Goal: Task Accomplishment & Management: Use online tool/utility

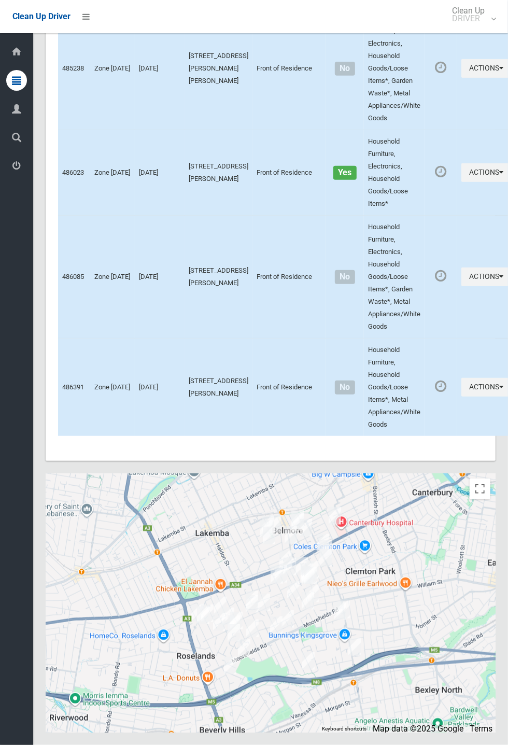
scroll to position [4275, 0]
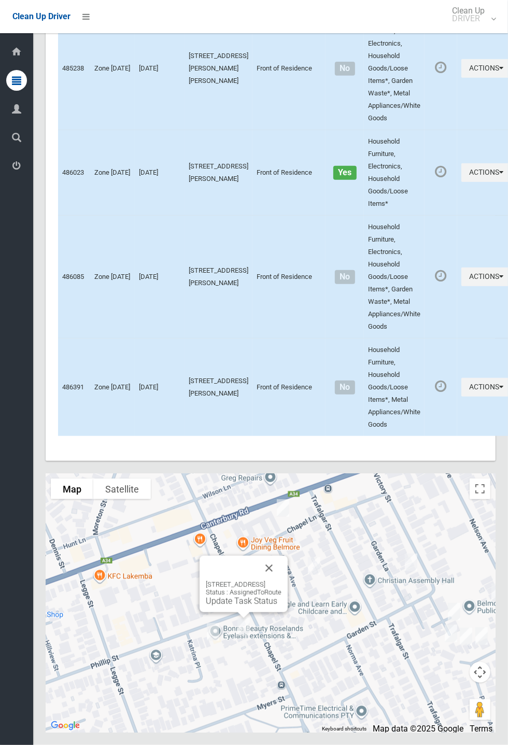
click at [281, 580] on button "Close" at bounding box center [269, 568] width 25 height 25
click at [267, 586] on button "Close" at bounding box center [255, 573] width 25 height 25
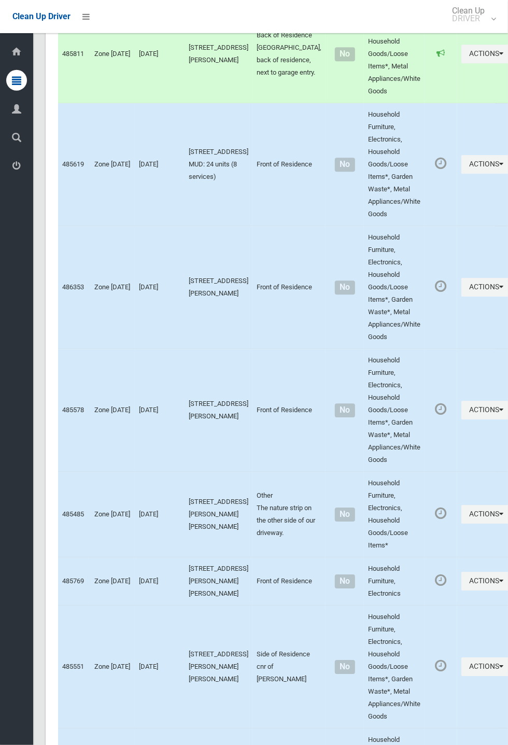
scroll to position [4275, 0]
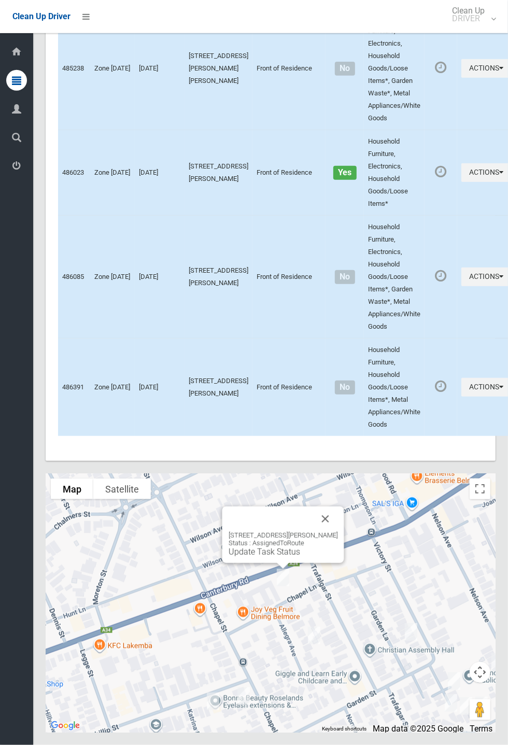
click at [338, 531] on button "Close" at bounding box center [325, 518] width 25 height 25
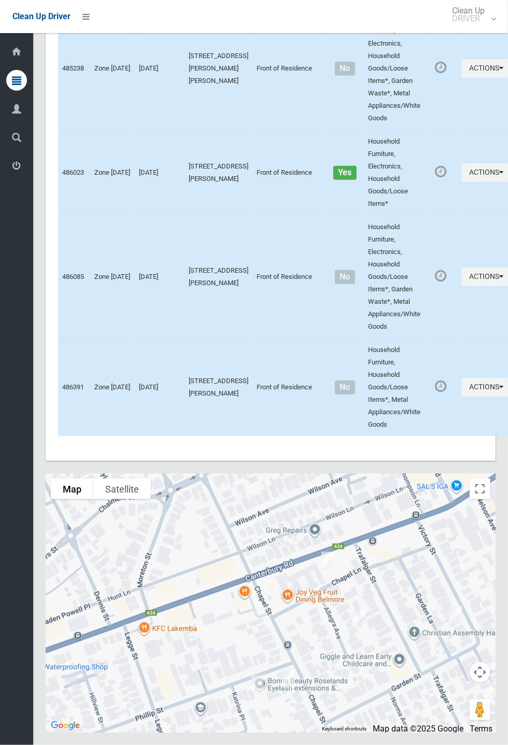
click at [358, 608] on div at bounding box center [271, 602] width 450 height 259
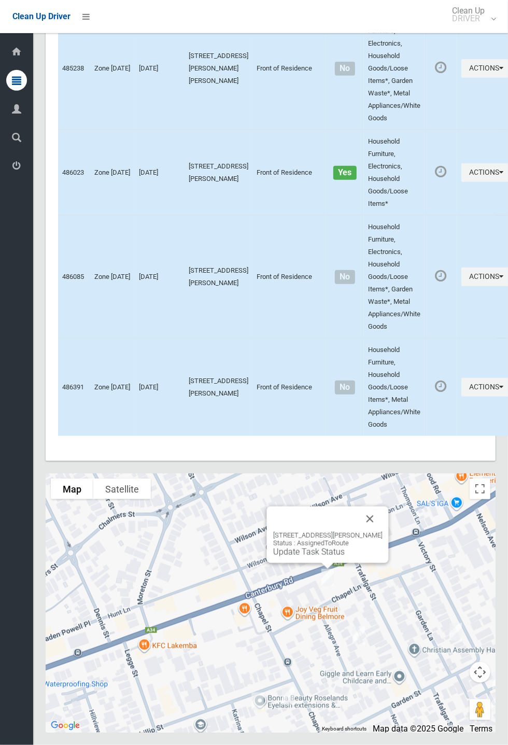
click at [381, 531] on button "Close" at bounding box center [370, 518] width 25 height 25
click at [313, 557] on link "Update Task Status" at bounding box center [309, 552] width 72 height 10
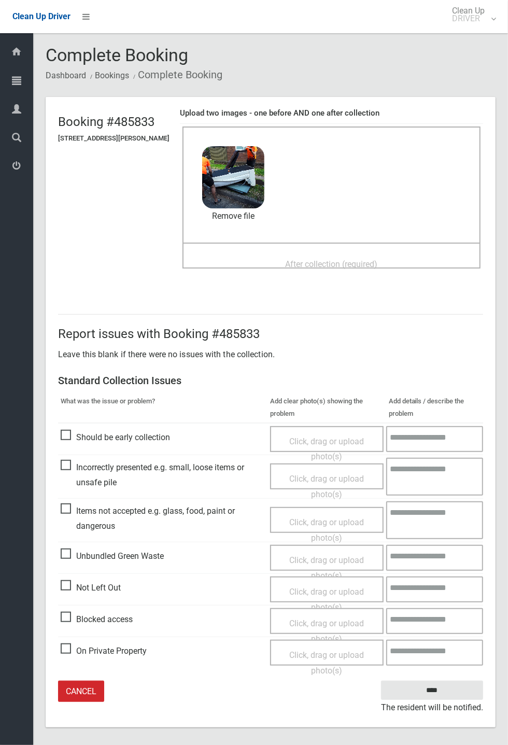
click at [306, 259] on span "After collection (required)" at bounding box center [332, 264] width 92 height 10
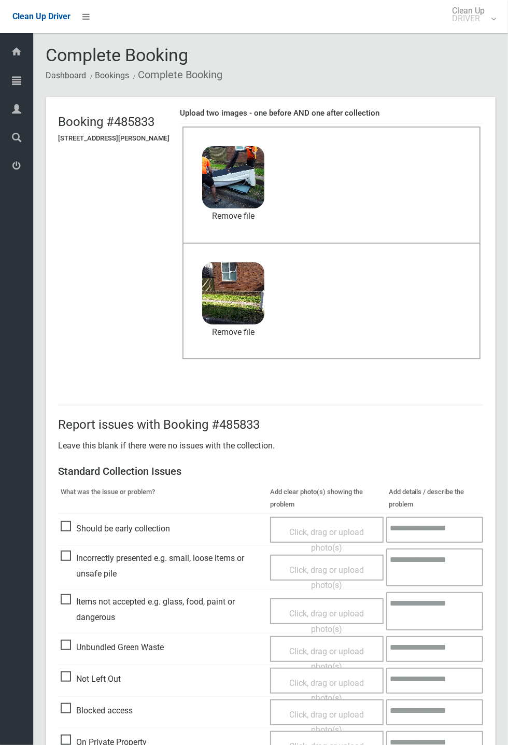
scroll to position [48, 0]
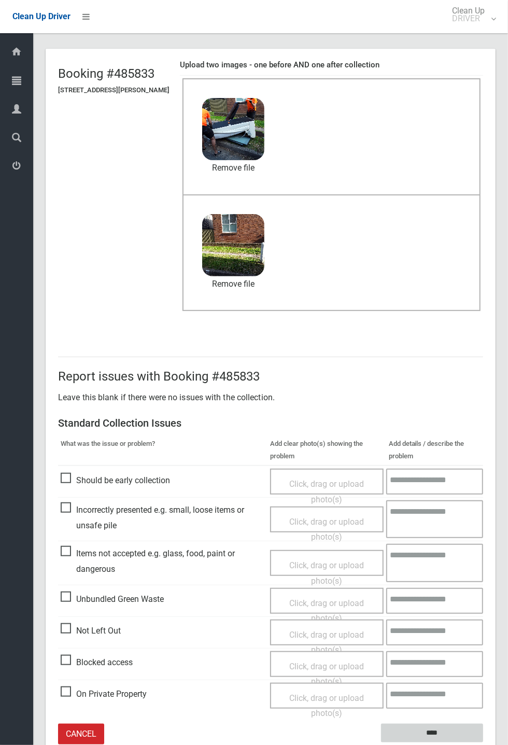
click at [483, 743] on input "****" at bounding box center [432, 732] width 102 height 19
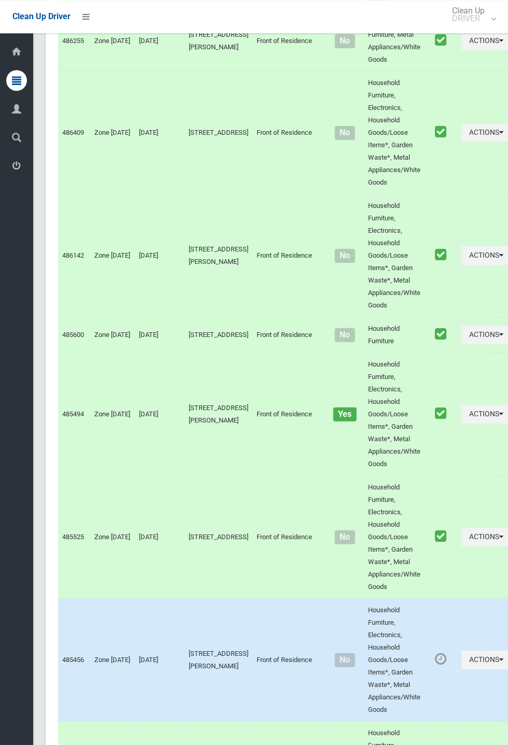
scroll to position [4275, 0]
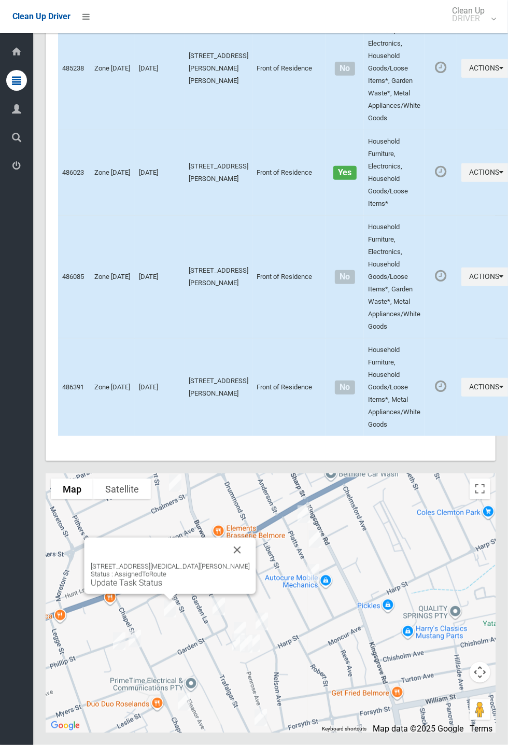
click at [162, 588] on link "Update Task Status" at bounding box center [127, 583] width 72 height 10
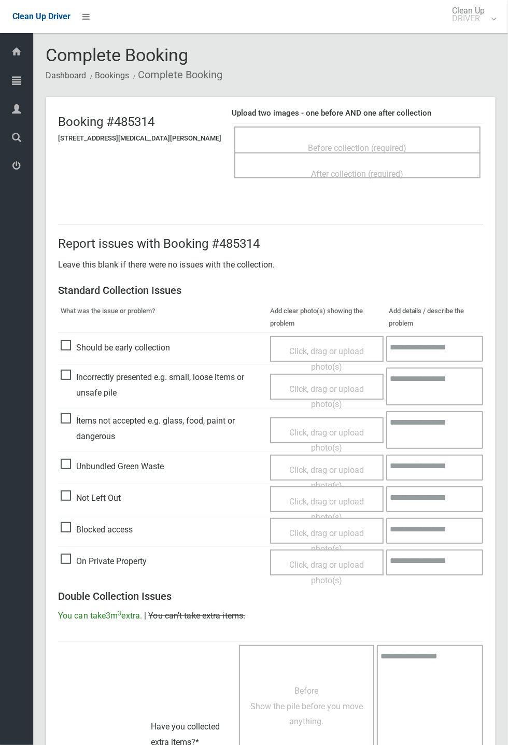
click at [336, 138] on div "Before collection (required)" at bounding box center [357, 147] width 223 height 19
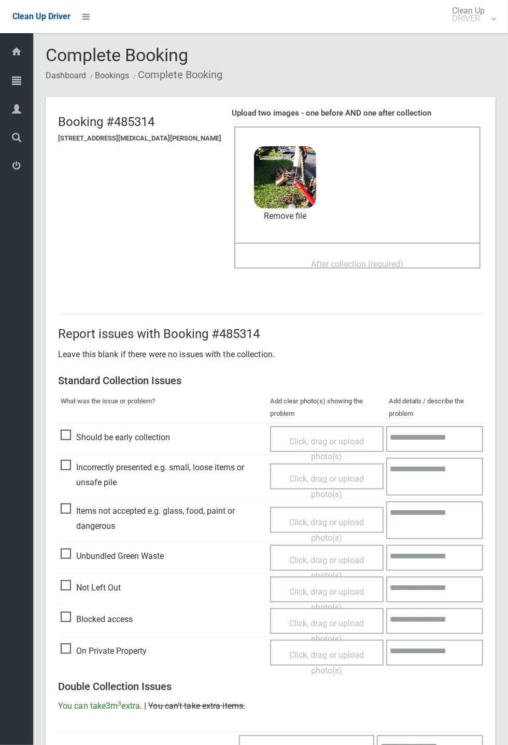
click at [311, 259] on span "After collection (required)" at bounding box center [357, 264] width 92 height 10
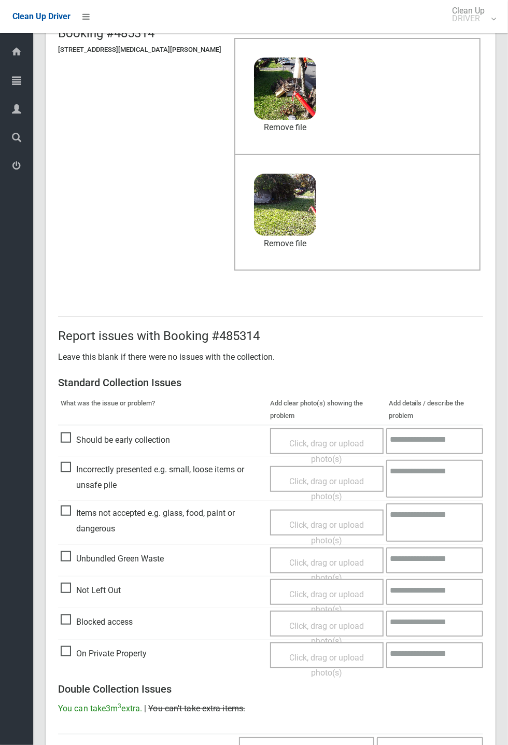
scroll to position [360, 0]
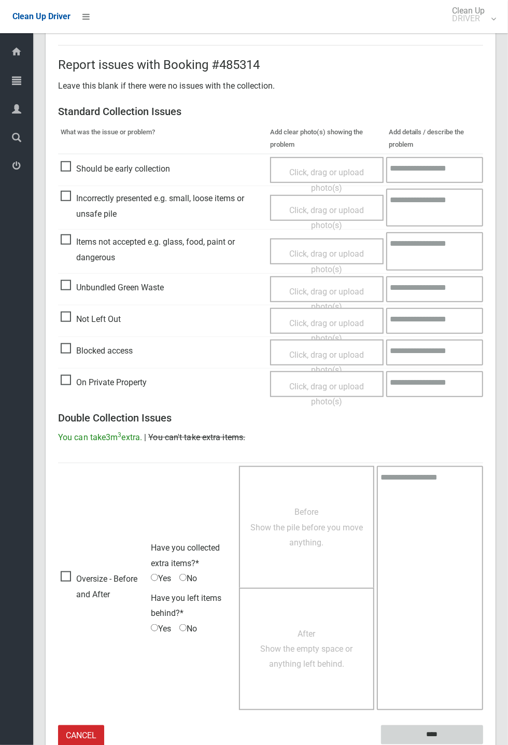
click at [483, 744] on input "****" at bounding box center [432, 734] width 102 height 19
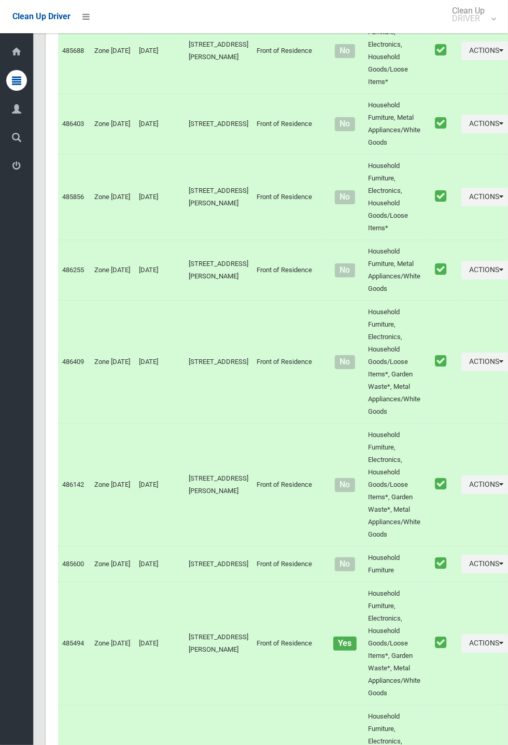
scroll to position [4275, 0]
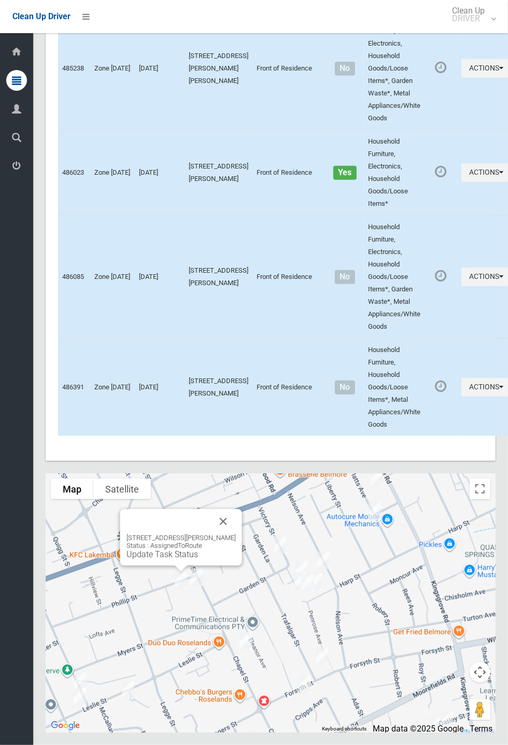
click at [181, 559] on link "Update Task Status" at bounding box center [162, 554] width 72 height 10
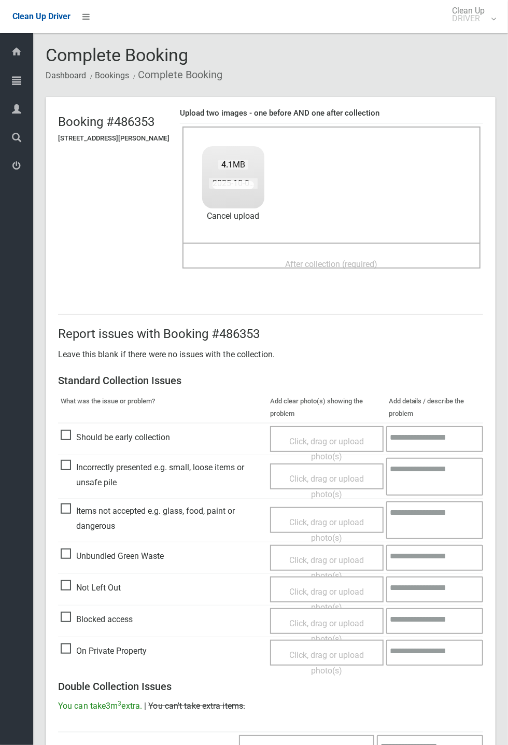
click at [333, 259] on span "After collection (required)" at bounding box center [332, 264] width 92 height 10
click at [337, 254] on div "After collection (required)" at bounding box center [331, 263] width 275 height 19
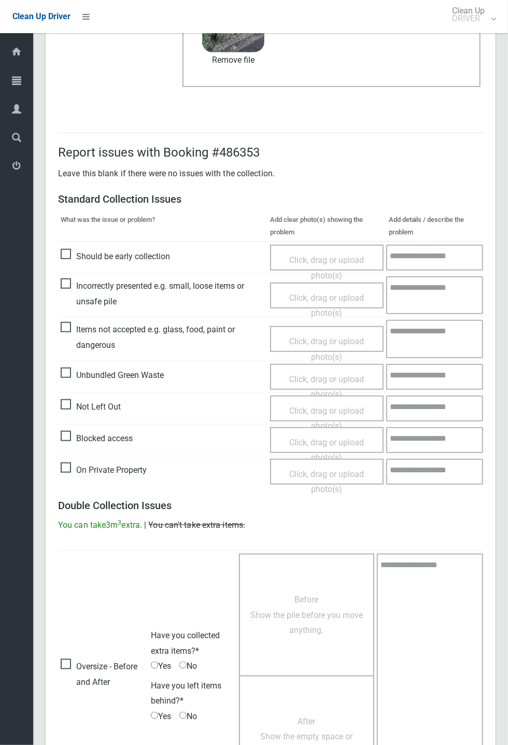
scroll to position [360, 0]
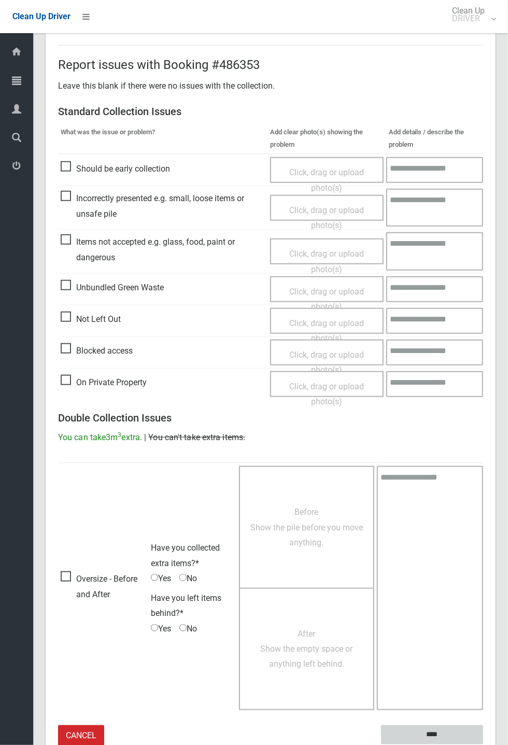
click at [431, 732] on input "****" at bounding box center [432, 734] width 102 height 19
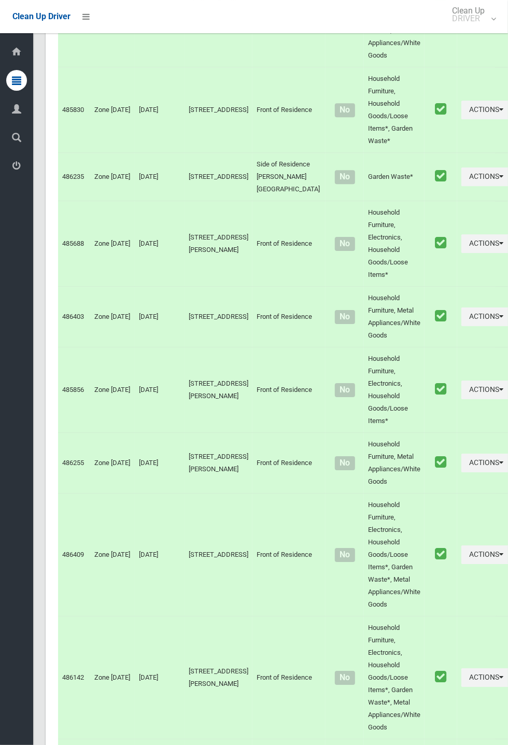
scroll to position [4275, 0]
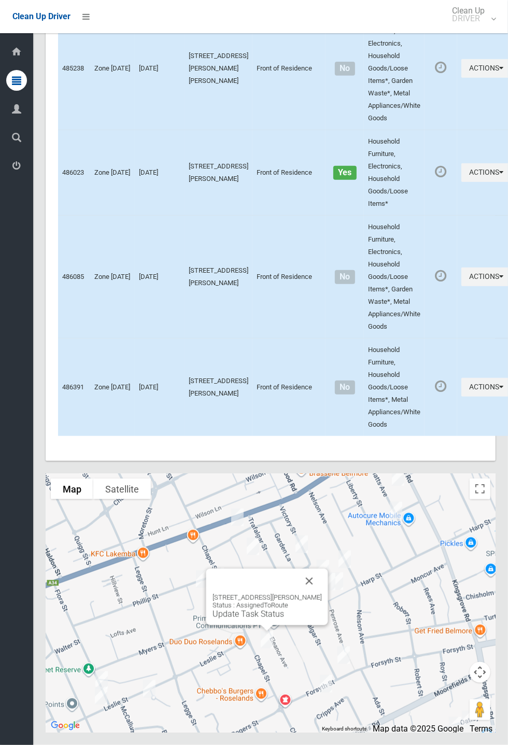
click at [321, 593] on button "Close" at bounding box center [309, 580] width 25 height 25
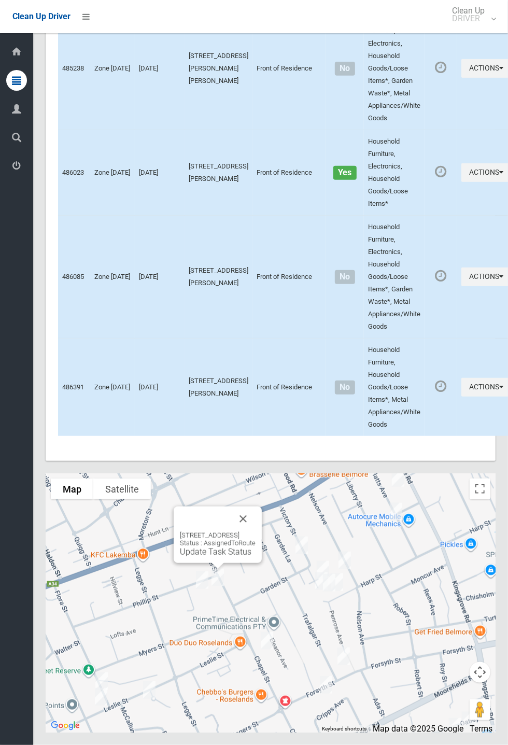
click at [211, 563] on div "43-45 Chapel Street, ROSELANDS NSW 2196 Status : AssignedToRoute Update Task St…" at bounding box center [218, 534] width 88 height 56
click at [218, 557] on link "Update Task Status" at bounding box center [216, 552] width 72 height 10
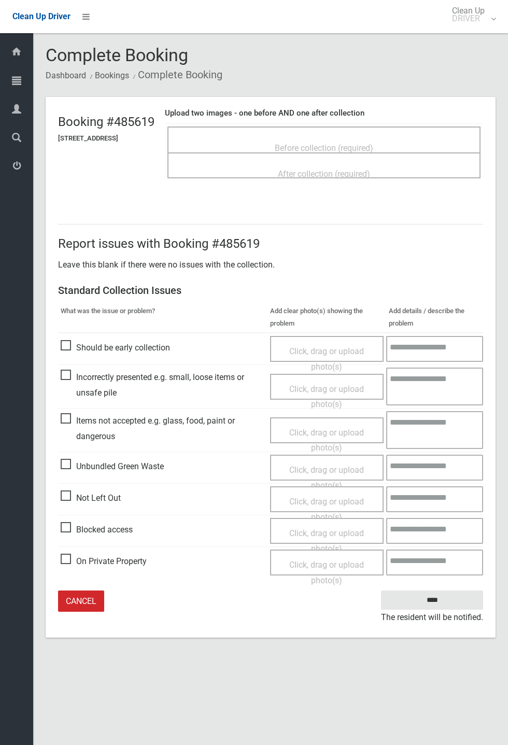
click at [312, 143] on span "Before collection (required)" at bounding box center [324, 148] width 98 height 10
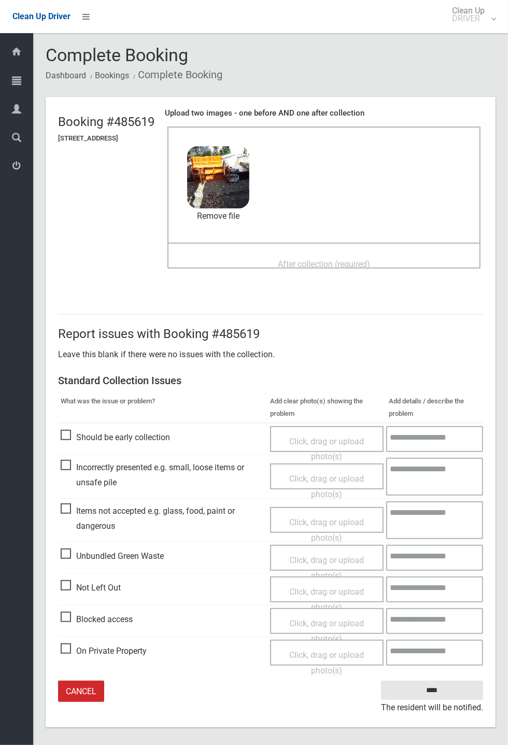
click at [310, 259] on span "After collection (required)" at bounding box center [324, 264] width 92 height 10
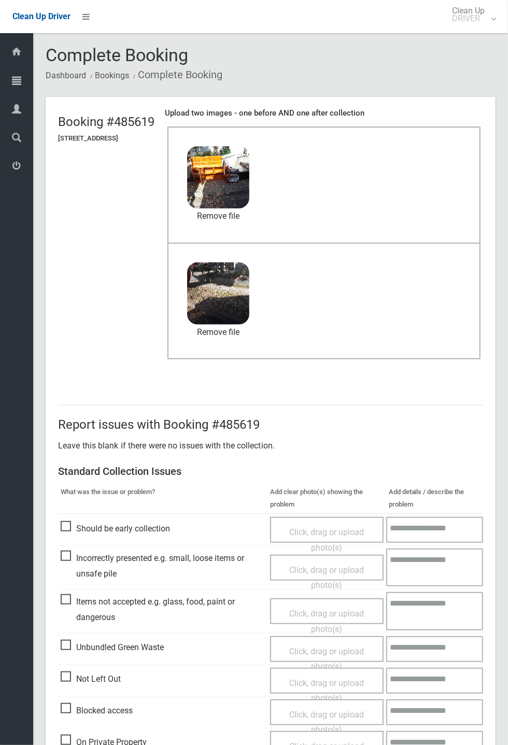
scroll to position [48, 0]
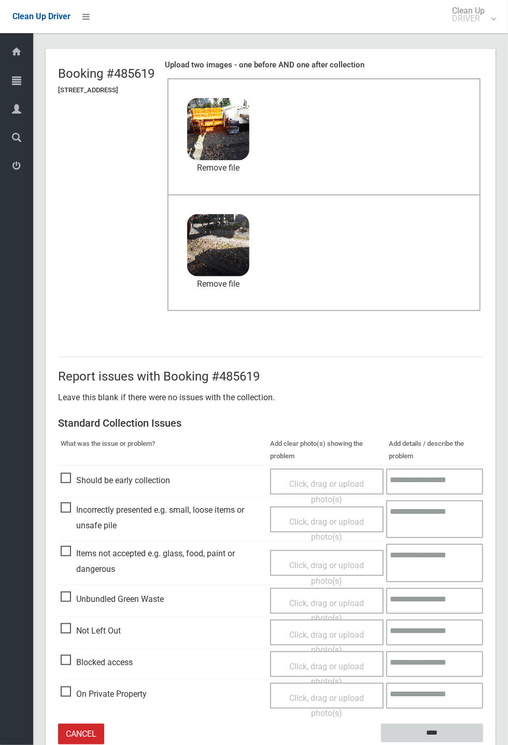
click at [483, 743] on input "****" at bounding box center [432, 732] width 102 height 19
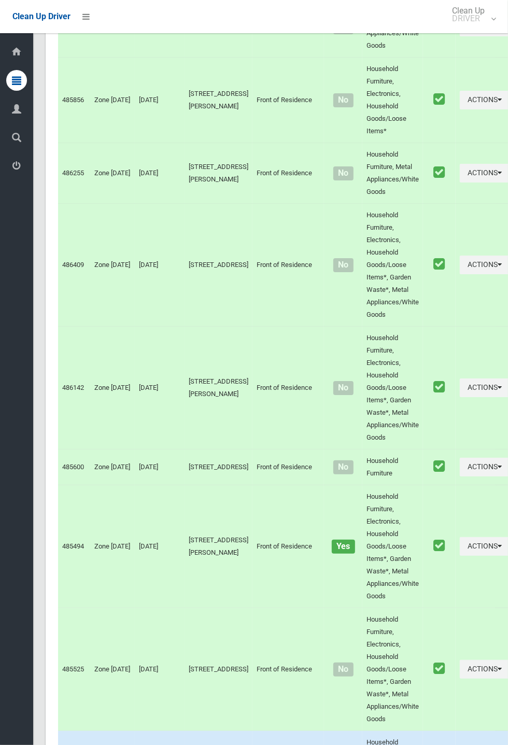
scroll to position [4152, 0]
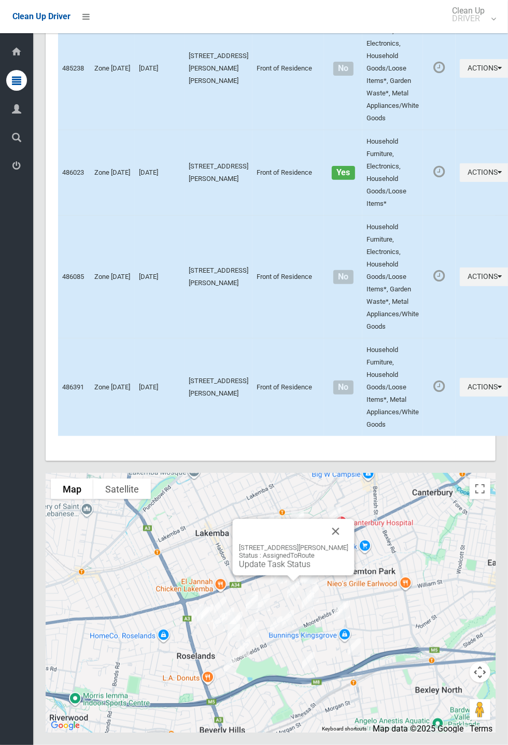
click at [298, 569] on link "Update Task Status" at bounding box center [275, 564] width 72 height 10
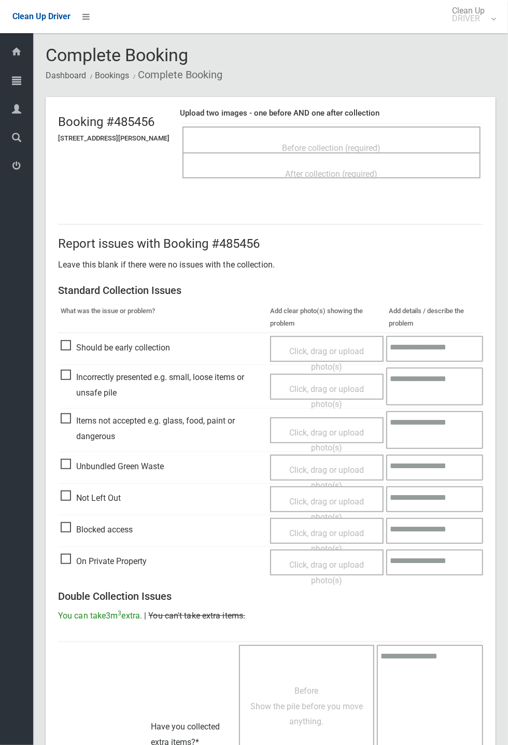
click at [363, 143] on span "Before collection (required)" at bounding box center [331, 148] width 98 height 10
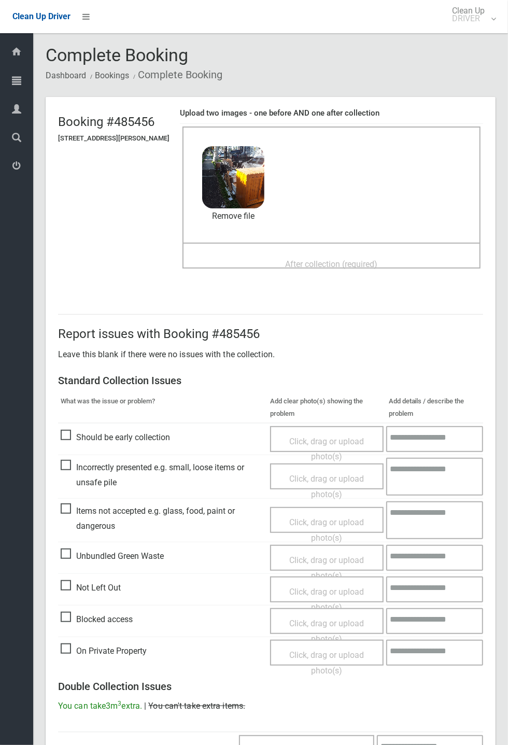
click at [298, 263] on span "After collection (required)" at bounding box center [332, 264] width 92 height 10
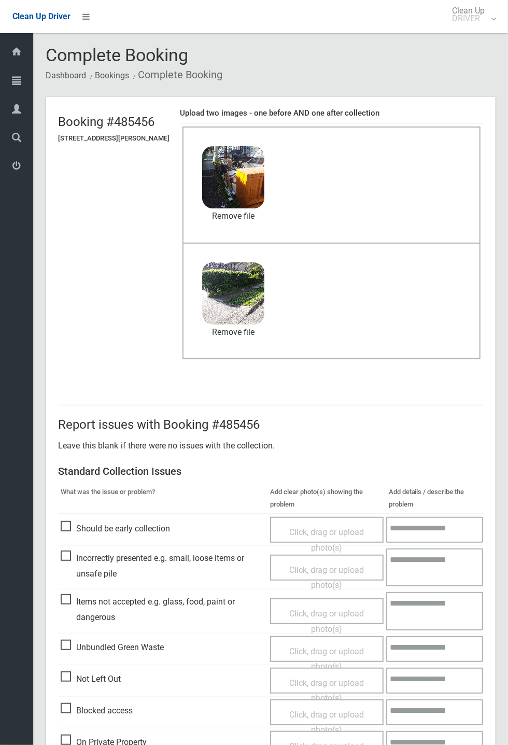
scroll to position [360, 0]
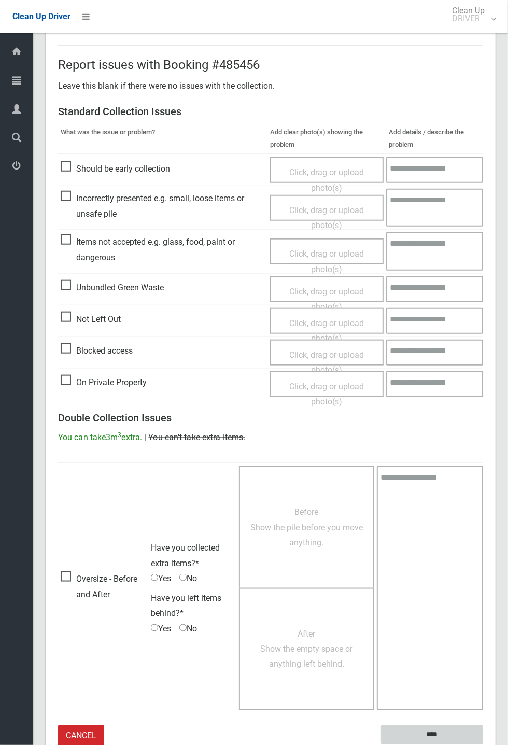
click at [483, 744] on input "****" at bounding box center [432, 734] width 102 height 19
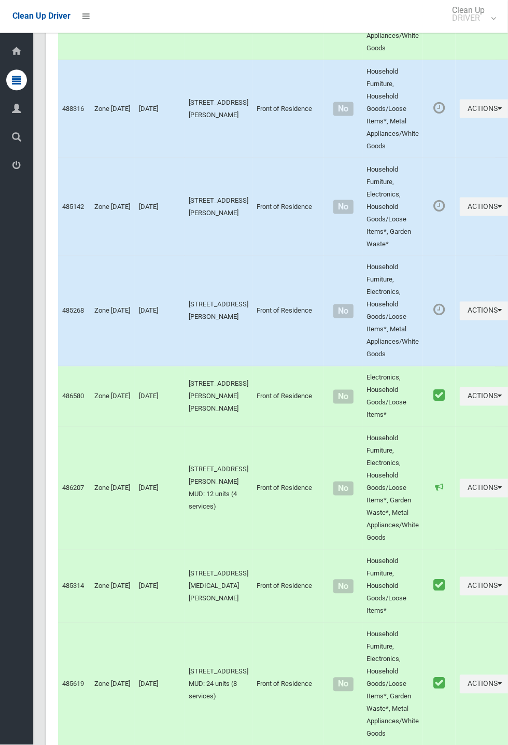
scroll to position [4152, 0]
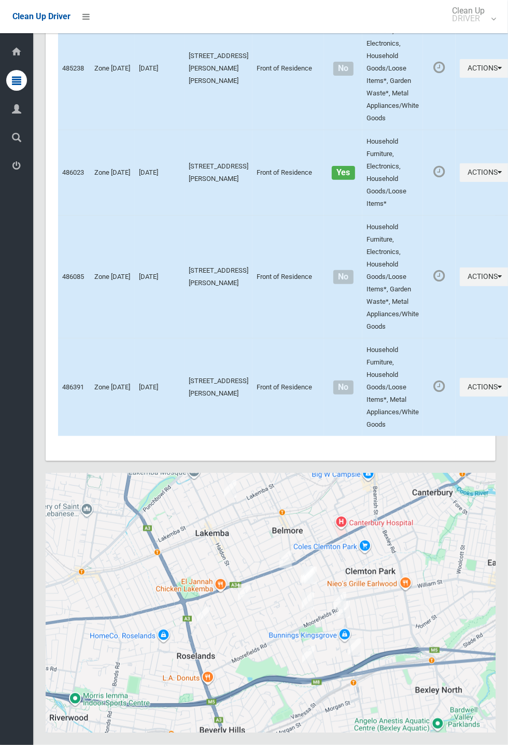
scroll to position [4152, 0]
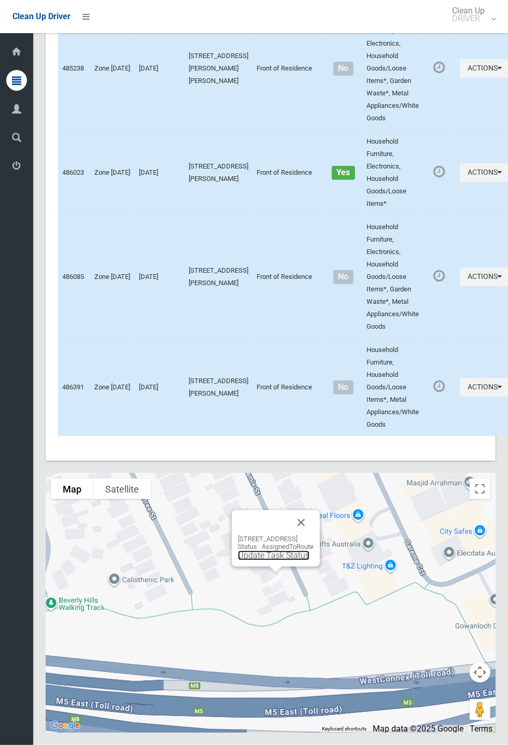
click at [278, 560] on link "Update Task Status" at bounding box center [274, 555] width 72 height 10
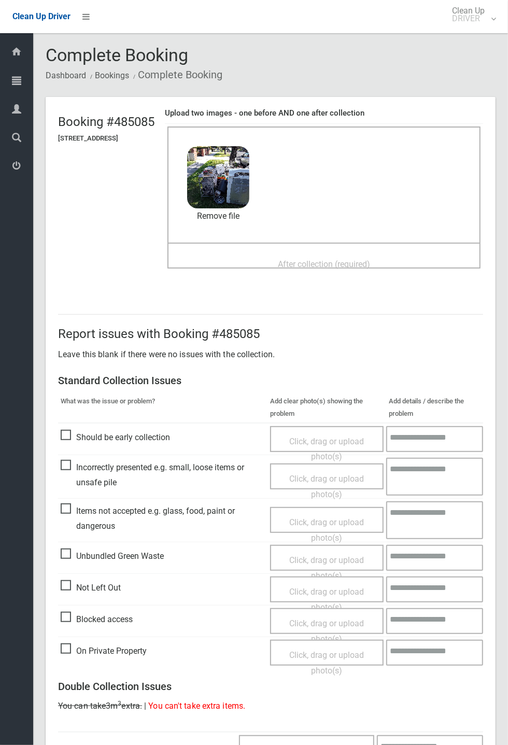
click at [304, 254] on div "After collection (required)" at bounding box center [324, 263] width 290 height 19
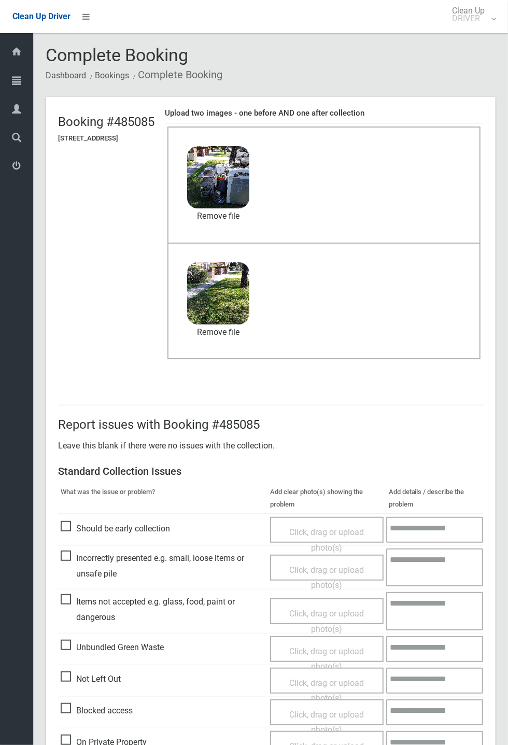
scroll to position [360, 0]
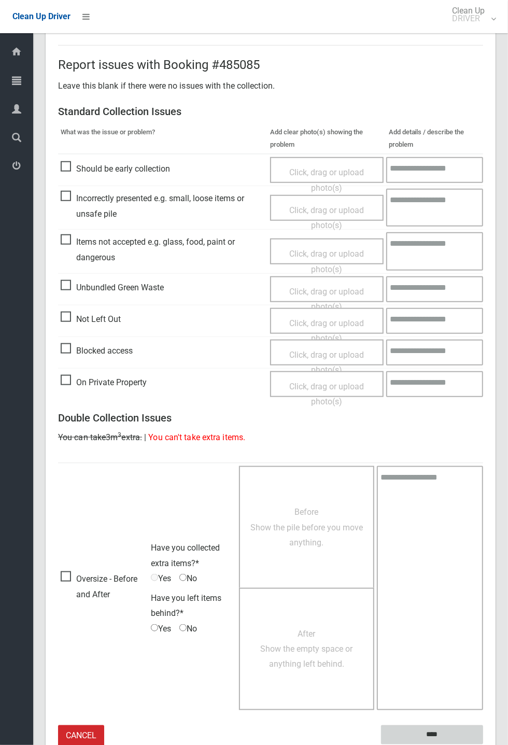
click at [436, 728] on input "****" at bounding box center [432, 734] width 102 height 19
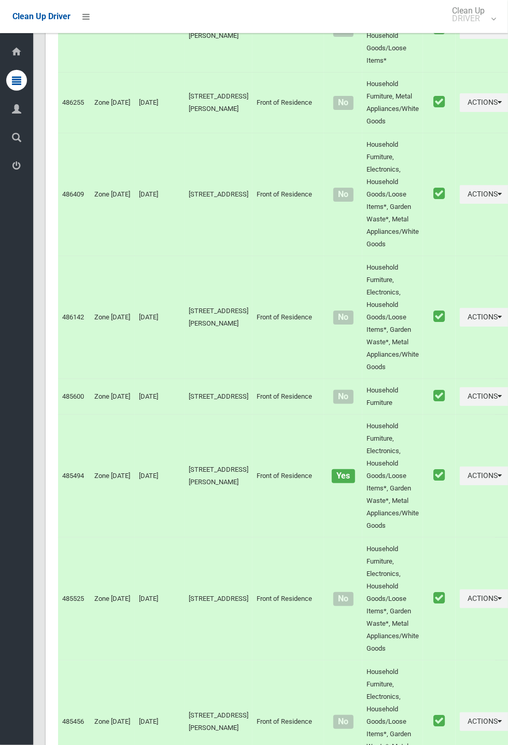
scroll to position [4152, 0]
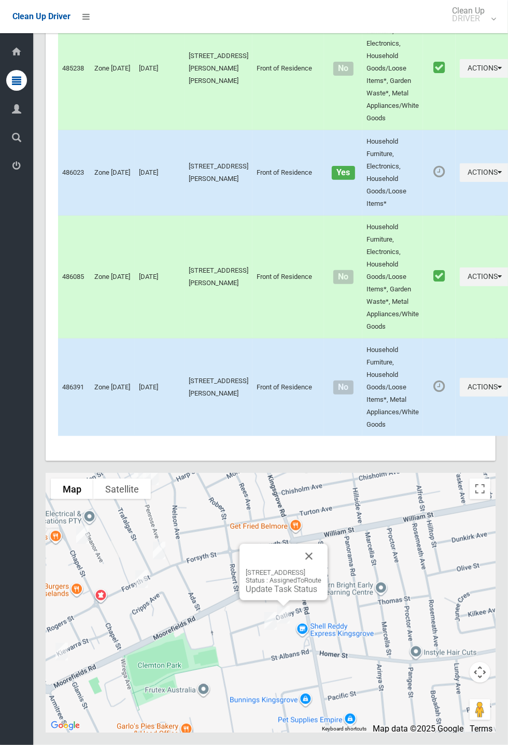
click at [278, 594] on link "Update Task Status" at bounding box center [282, 589] width 72 height 10
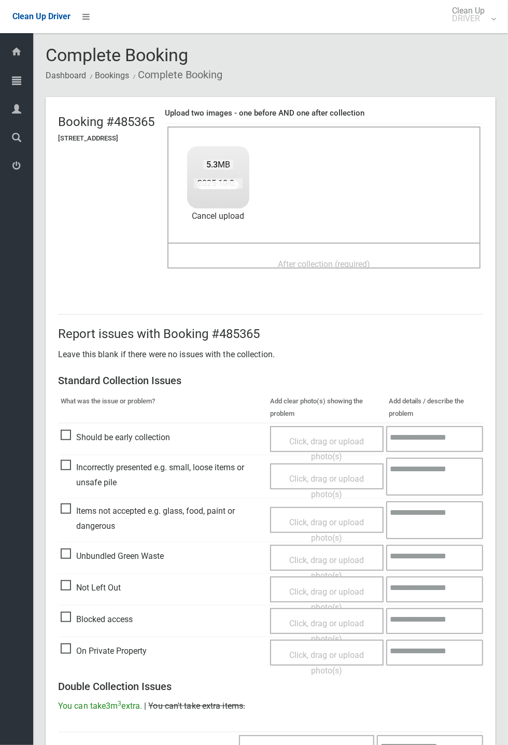
click at [328, 259] on span "After collection (required)" at bounding box center [324, 264] width 92 height 10
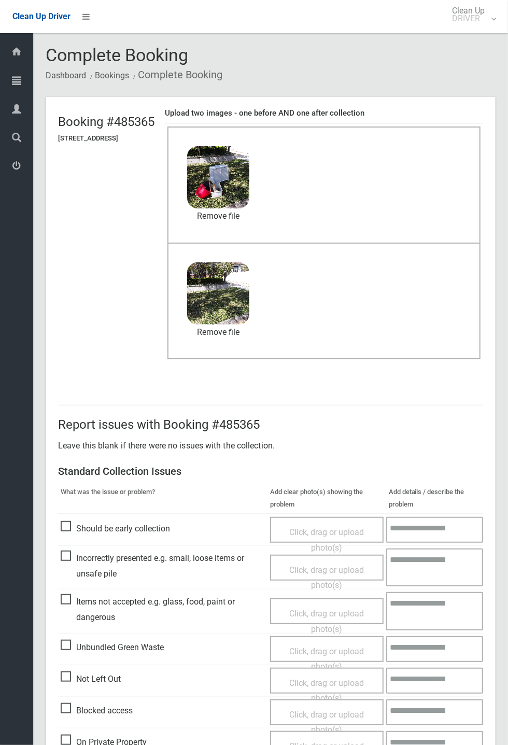
scroll to position [360, 0]
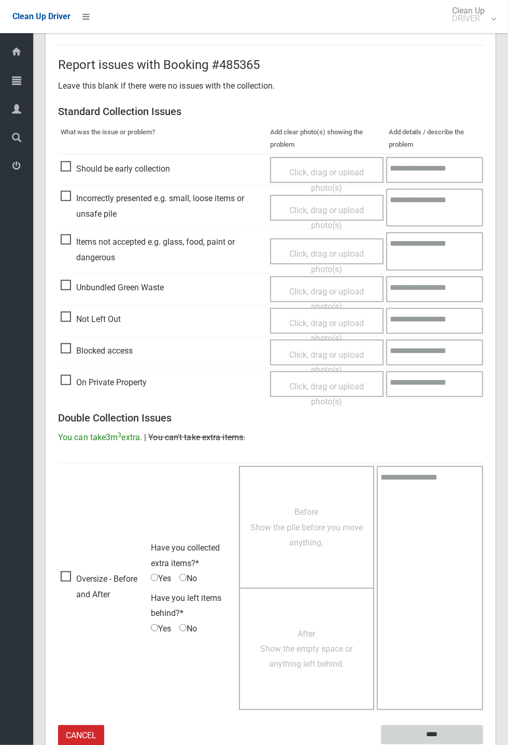
click at [438, 729] on input "****" at bounding box center [432, 734] width 102 height 19
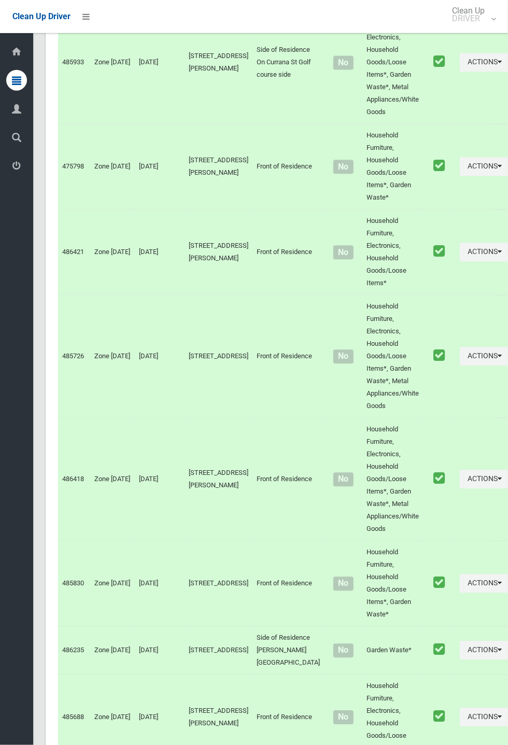
scroll to position [4152, 0]
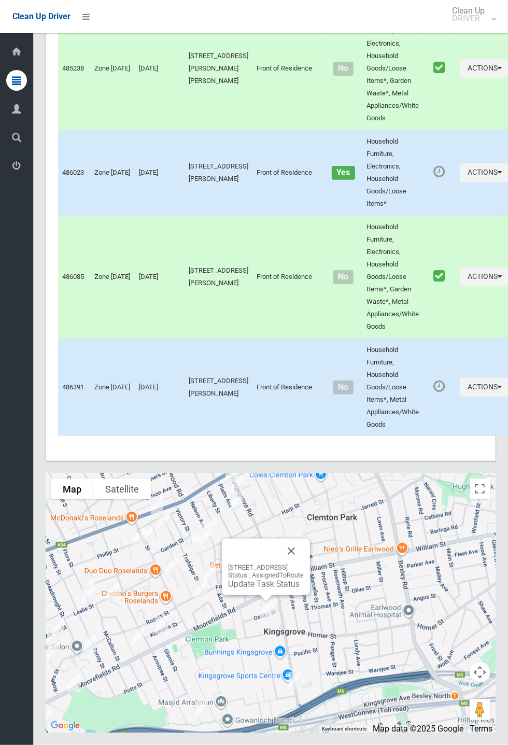
click at [262, 589] on link "Update Task Status" at bounding box center [264, 584] width 72 height 10
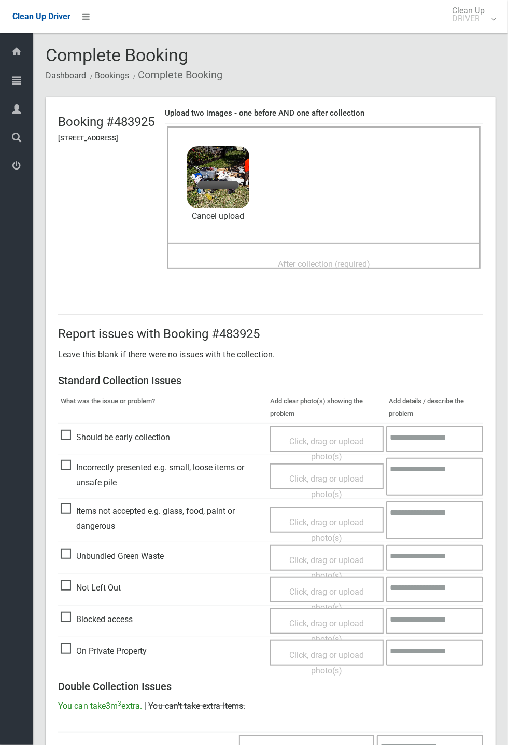
click at [495, 158] on header "Booking #483925 [STREET_ADDRESS] Upload two images - one before AND one after c…" at bounding box center [271, 193] width 450 height 192
click at [305, 259] on span "After collection (required)" at bounding box center [324, 264] width 92 height 10
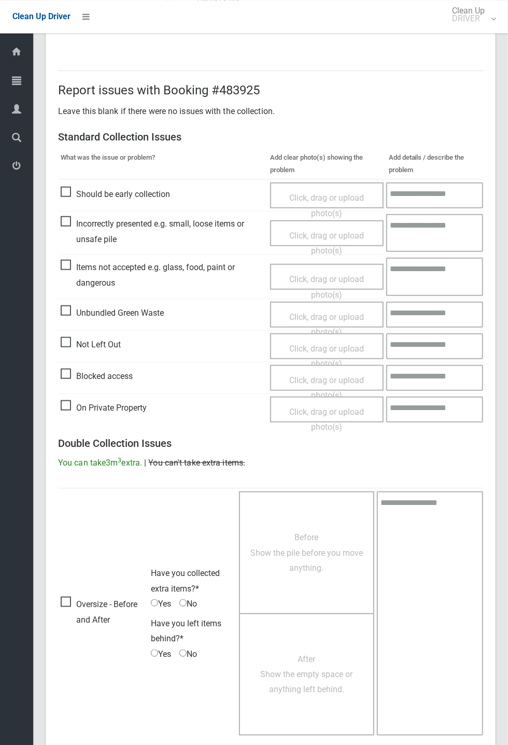
scroll to position [360, 0]
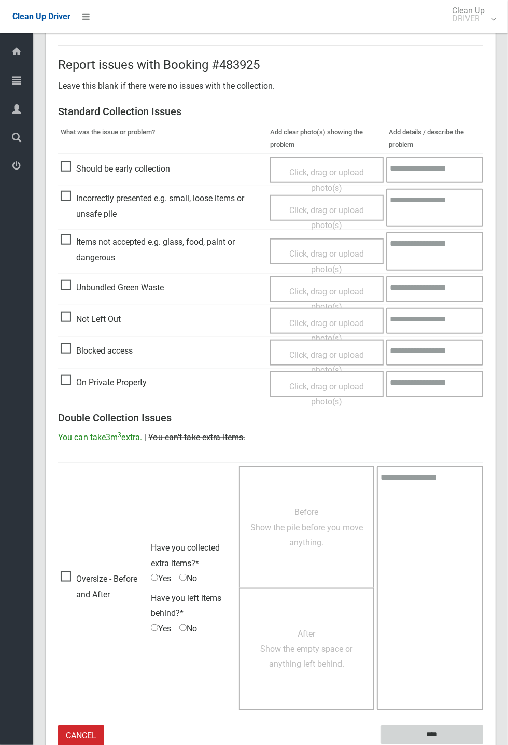
click at [483, 744] on input "****" at bounding box center [432, 734] width 102 height 19
click at [495, 379] on div "Report issues with Booking #483925 Leave this blank if there were no issues wit…" at bounding box center [271, 395] width 450 height 751
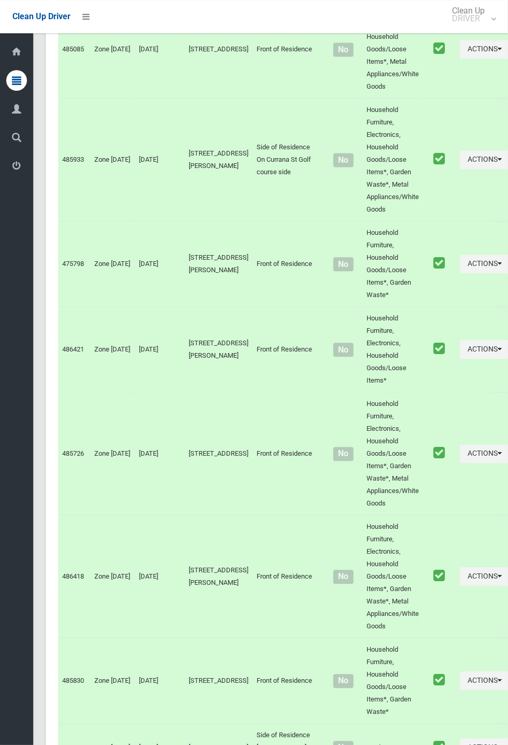
scroll to position [4152, 0]
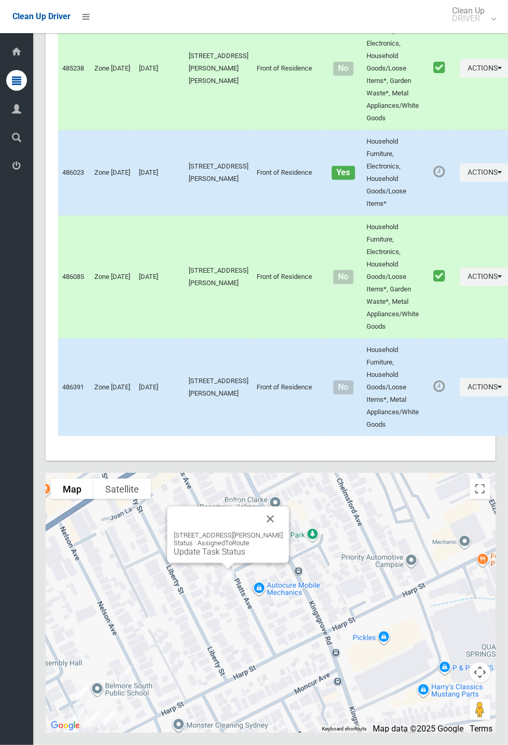
click at [286, 563] on div "35 Platts Avenue, BELMORE NSW 2192 Status : AssignedToRoute Update Task Status" at bounding box center [228, 534] width 122 height 56
click at [276, 531] on button "Close" at bounding box center [270, 518] width 25 height 25
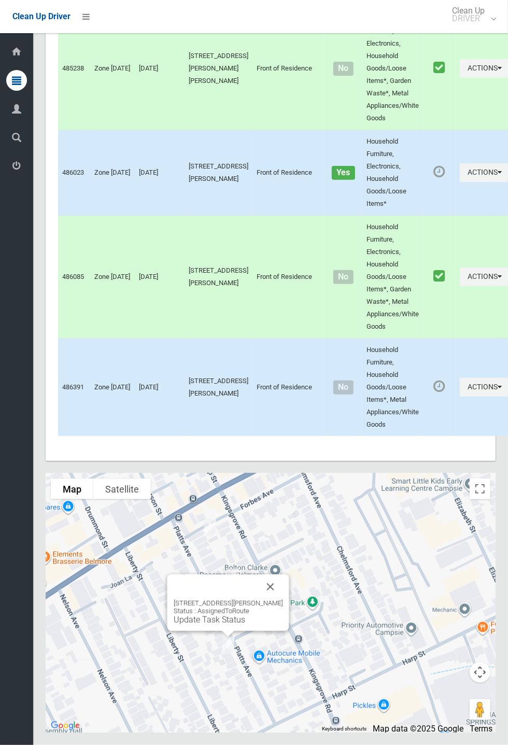
click at [222, 624] on link "Update Task Status" at bounding box center [210, 620] width 72 height 10
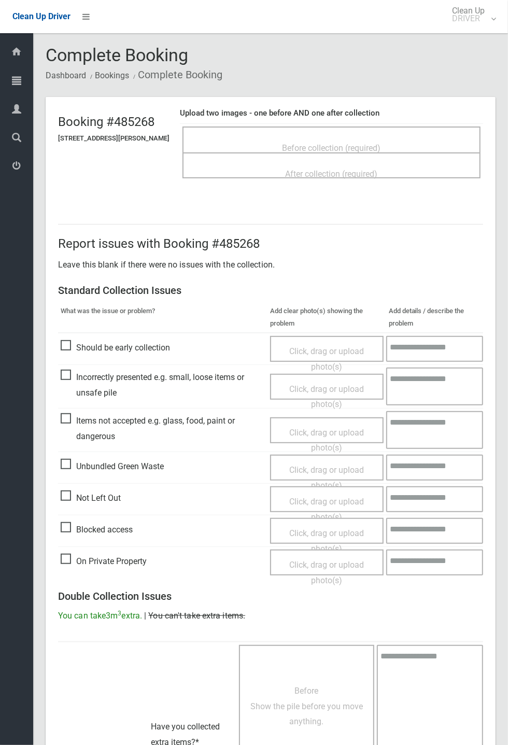
click at [321, 143] on span "Before collection (required)" at bounding box center [331, 148] width 98 height 10
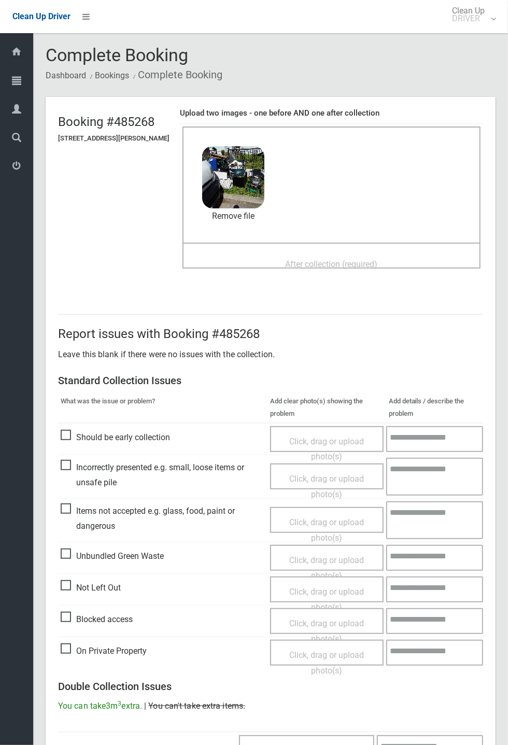
click at [333, 259] on span "After collection (required)" at bounding box center [332, 264] width 92 height 10
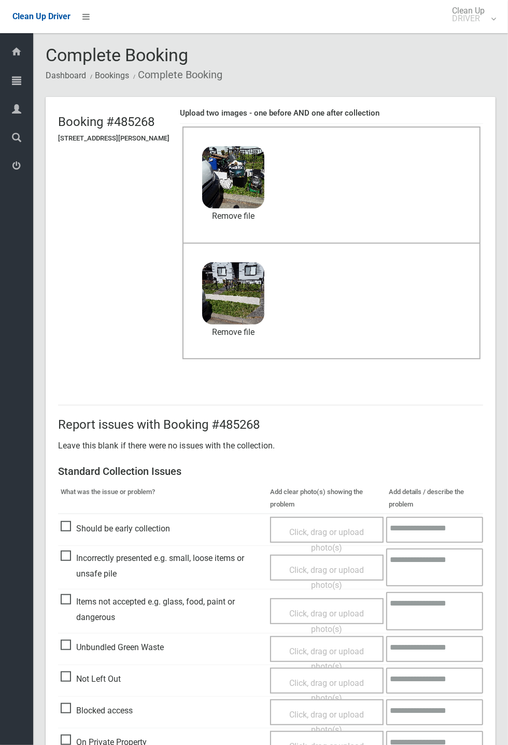
scroll to position [360, 0]
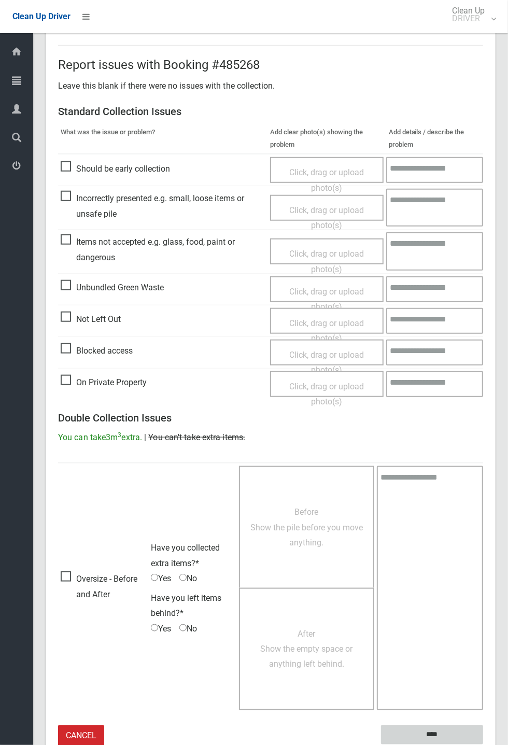
click at [483, 744] on input "****" at bounding box center [432, 734] width 102 height 19
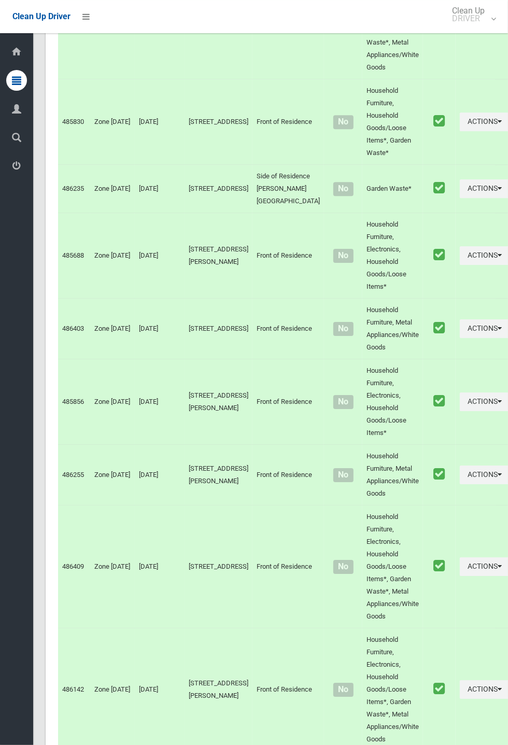
scroll to position [4152, 0]
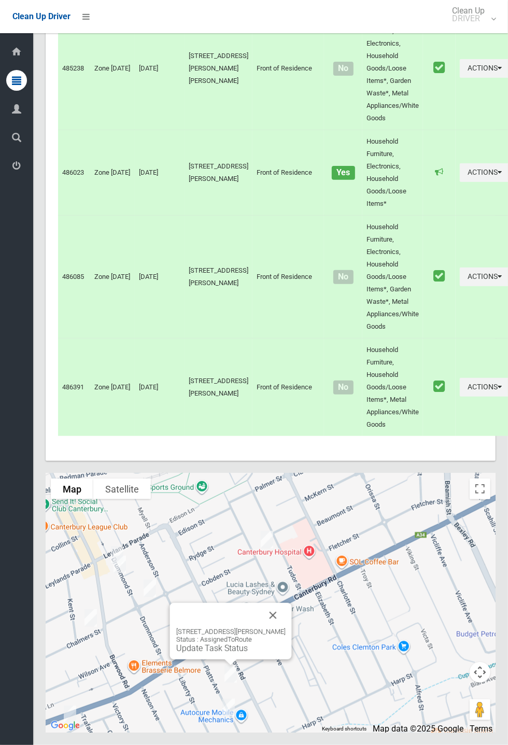
click at [234, 653] on link "Update Task Status" at bounding box center [212, 648] width 72 height 10
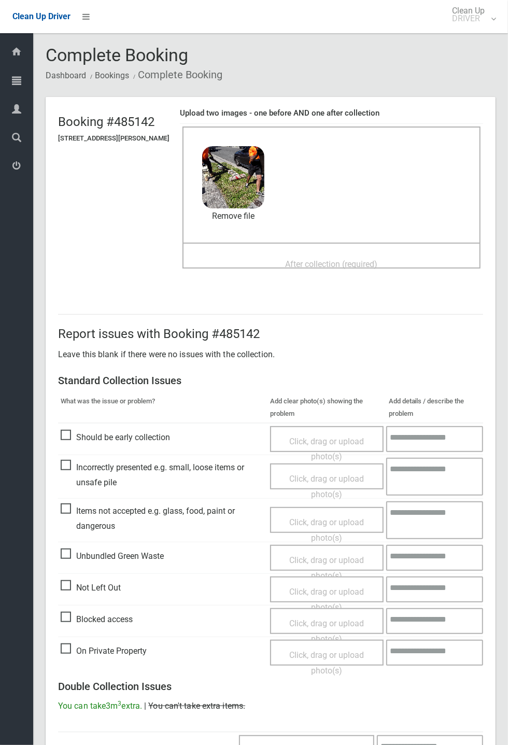
click at [330, 259] on span "After collection (required)" at bounding box center [332, 264] width 92 height 10
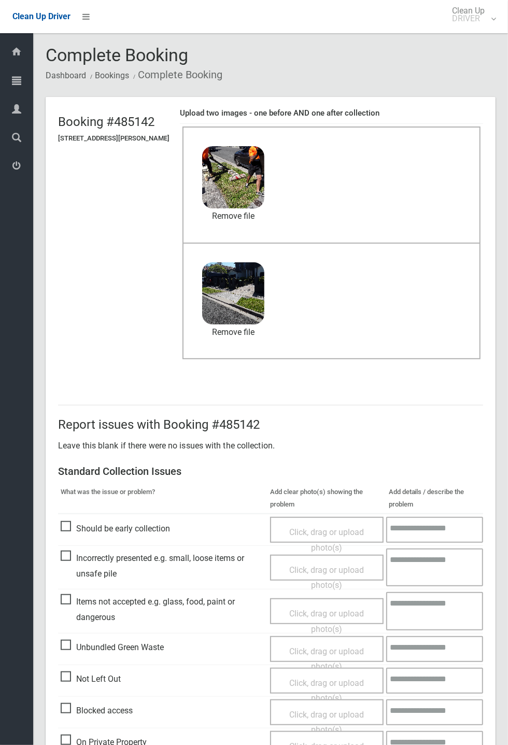
scroll to position [360, 0]
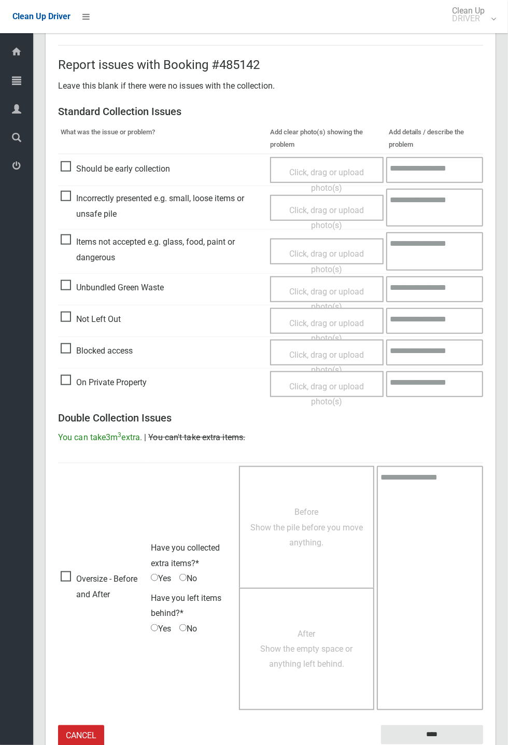
click at [416, 744] on small "The resident will be notified." at bounding box center [432, 752] width 102 height 16
click at [483, 744] on input "****" at bounding box center [432, 734] width 102 height 19
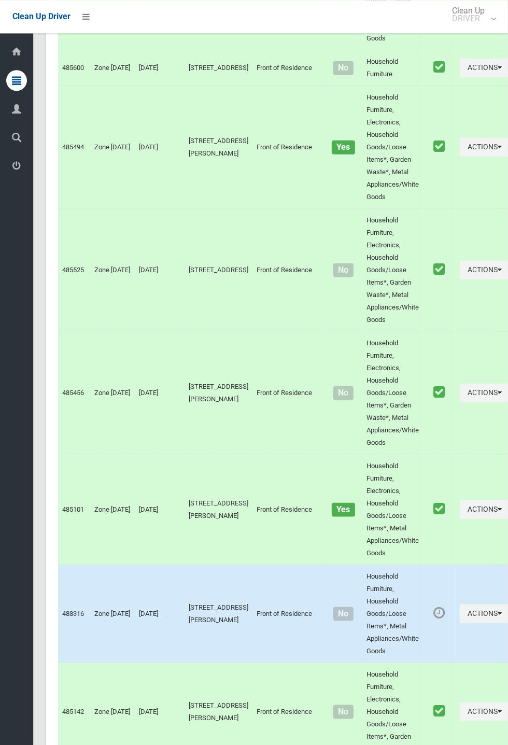
scroll to position [4152, 0]
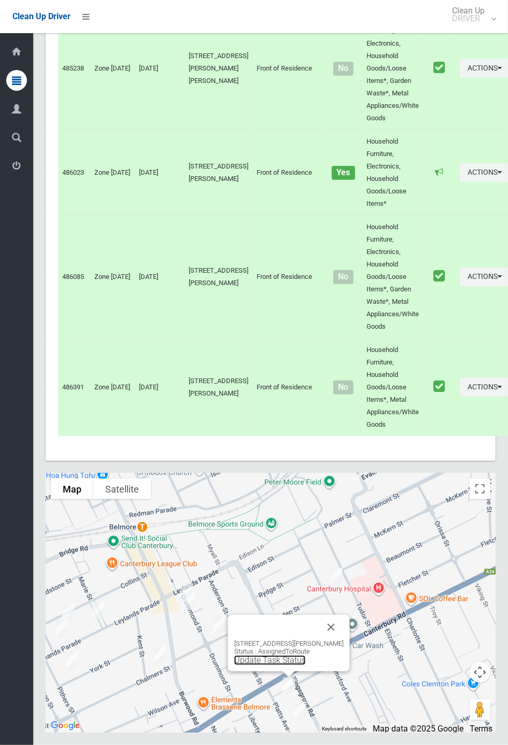
click at [298, 665] on link "Update Task Status" at bounding box center [270, 660] width 72 height 10
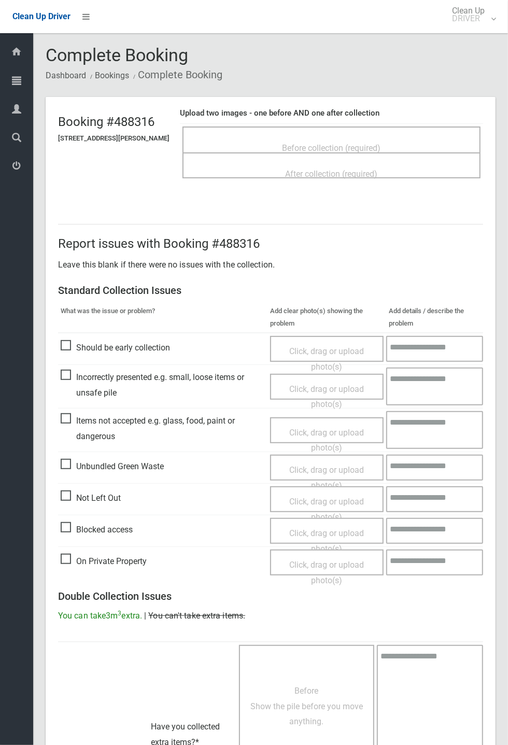
click at [342, 143] on span "Before collection (required)" at bounding box center [331, 148] width 98 height 10
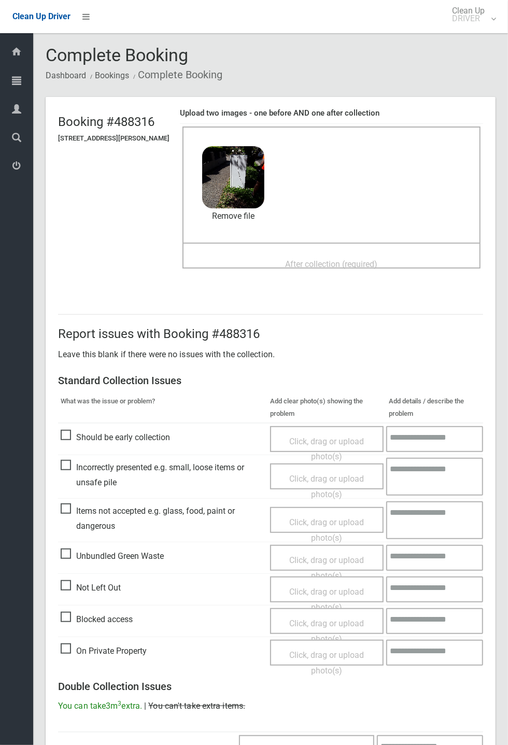
click at [319, 259] on span "After collection (required)" at bounding box center [332, 264] width 92 height 10
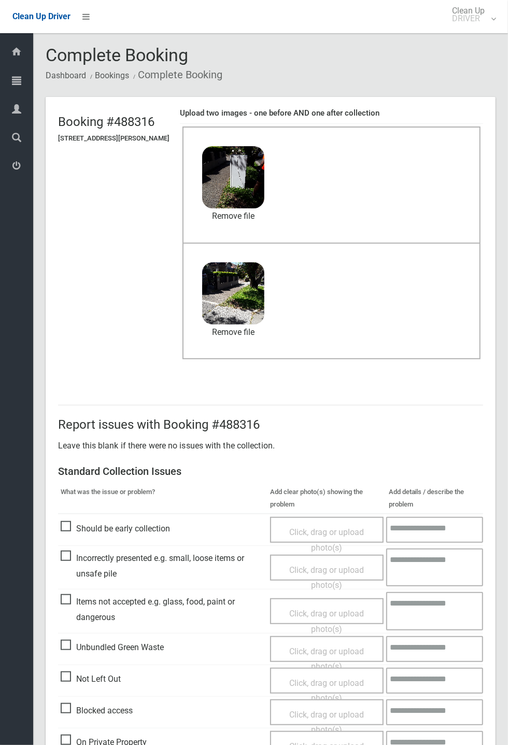
scroll to position [360, 0]
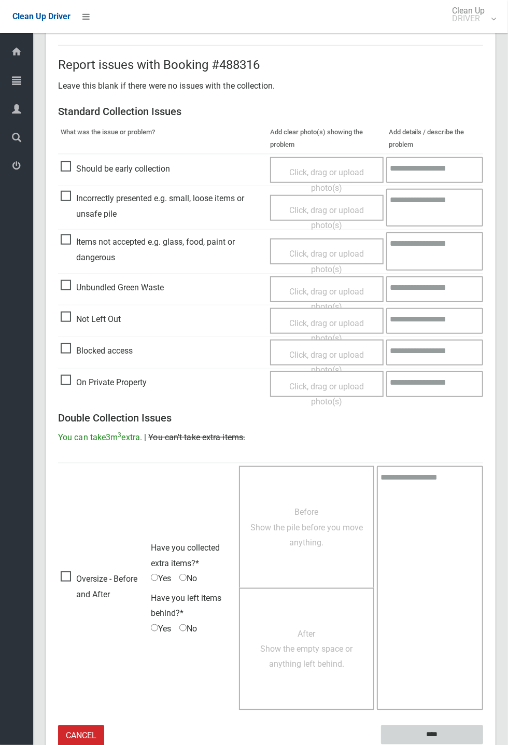
click at [423, 733] on input "****" at bounding box center [432, 734] width 102 height 19
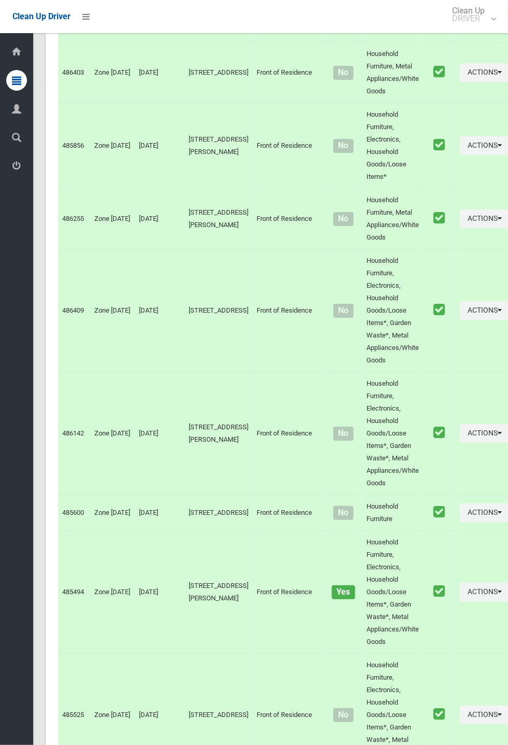
scroll to position [4152, 0]
